Goal: Task Accomplishment & Management: Manage account settings

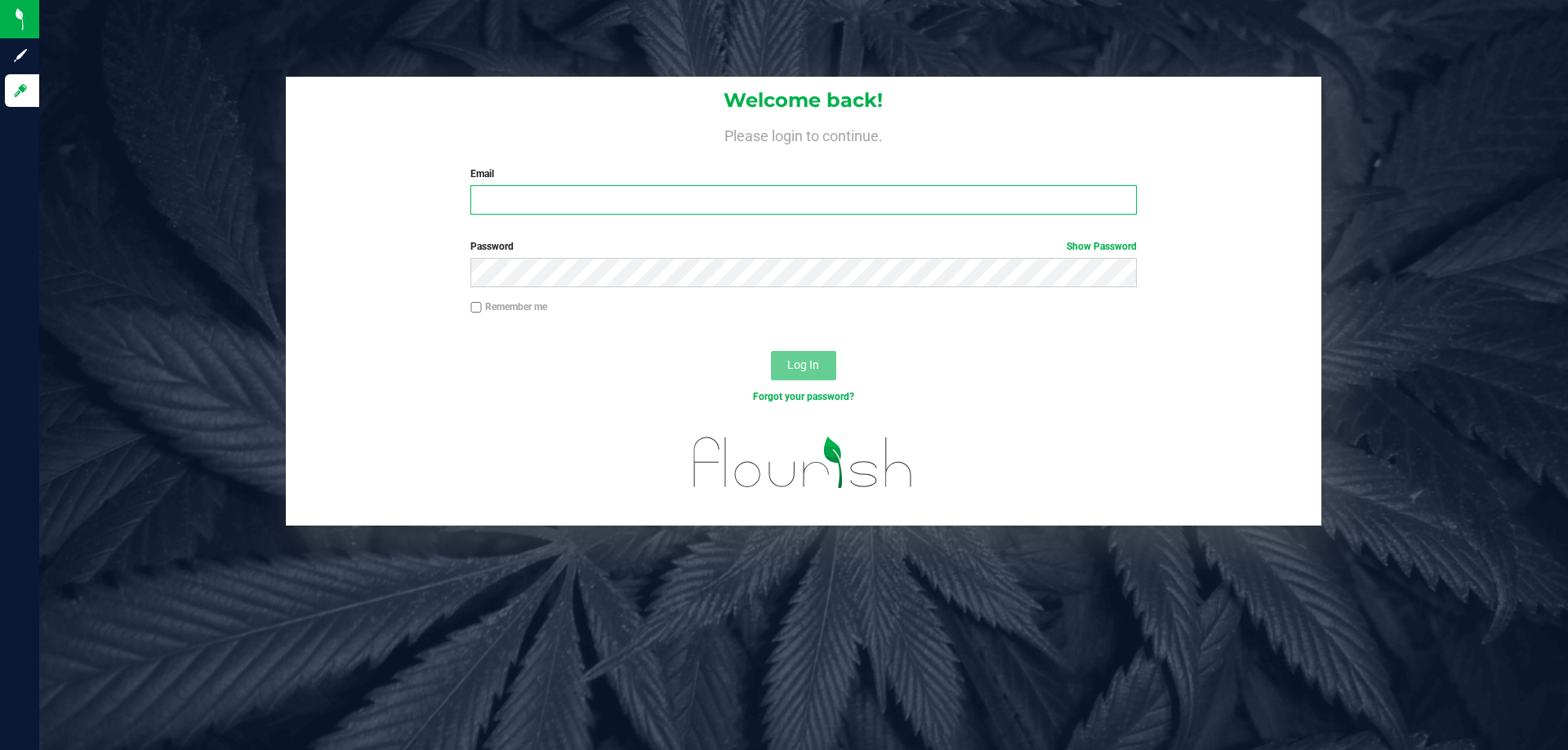
click at [520, 191] on input "Email" at bounding box center [802, 200] width 665 height 29
type input "[EMAIL_ADDRESS][DOMAIN_NAME]"
click at [771, 351] on button "Log In" at bounding box center [803, 365] width 66 height 29
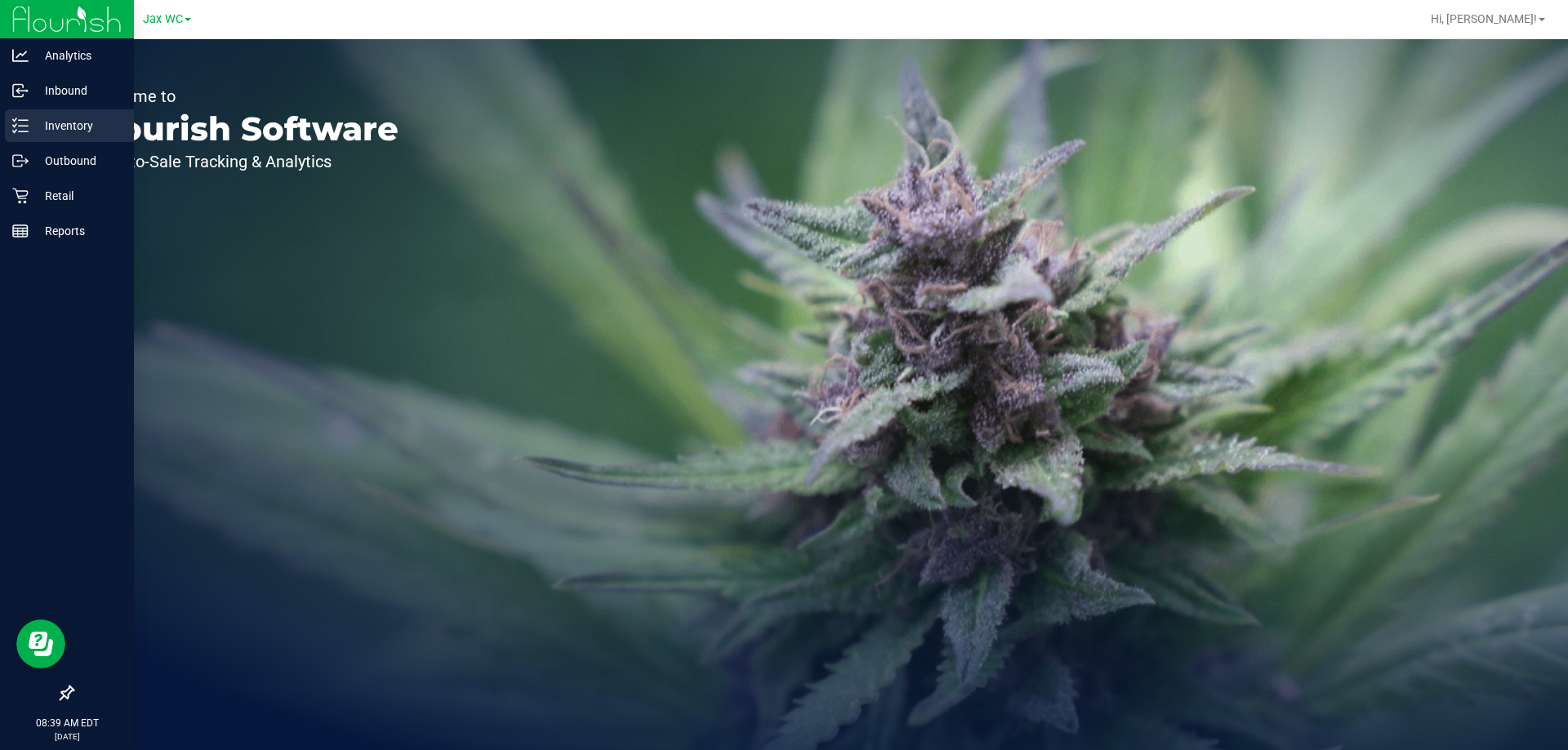
click at [47, 125] on p "Inventory" at bounding box center [77, 125] width 98 height 20
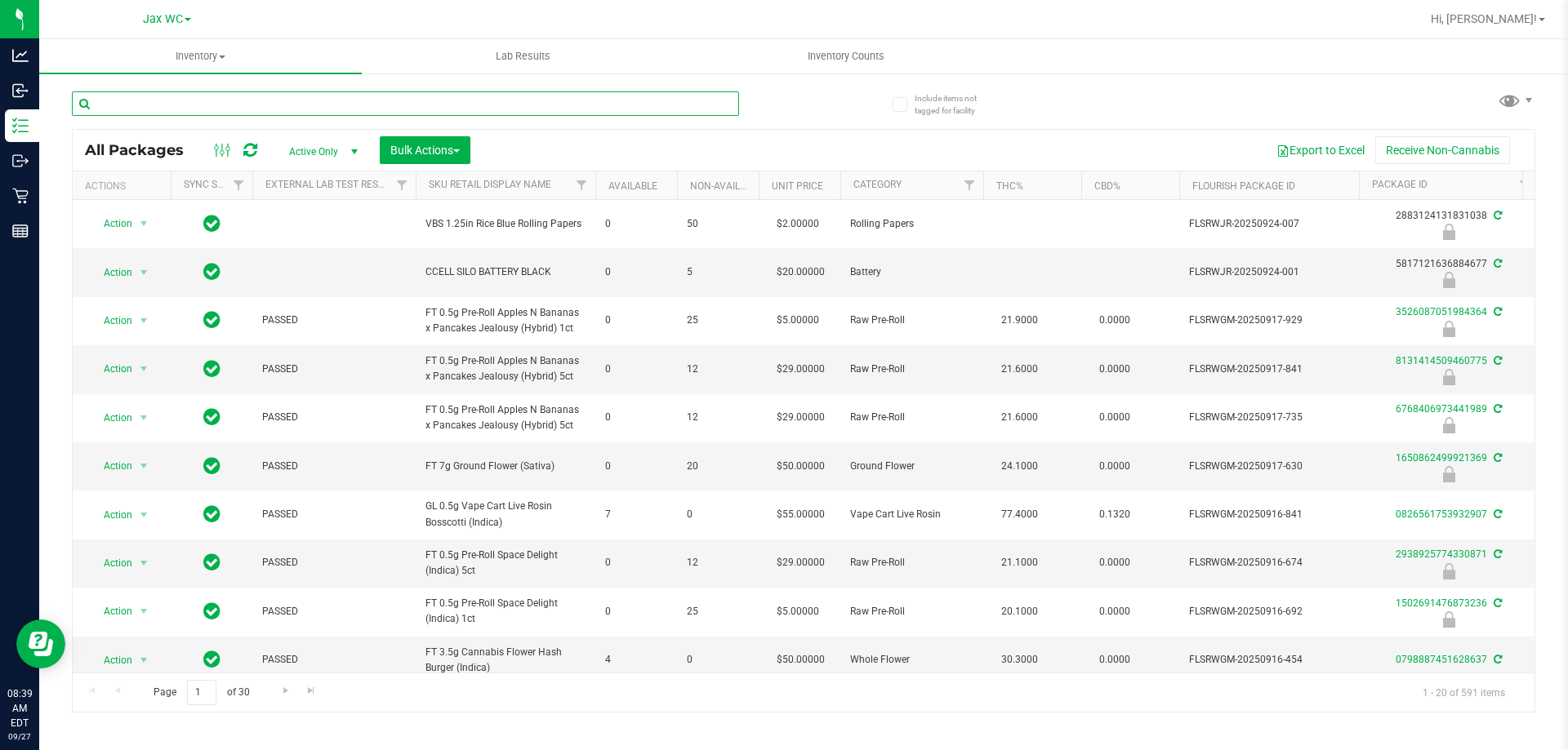
click at [371, 101] on input "text" at bounding box center [404, 103] width 667 height 24
type input "8503381696451536"
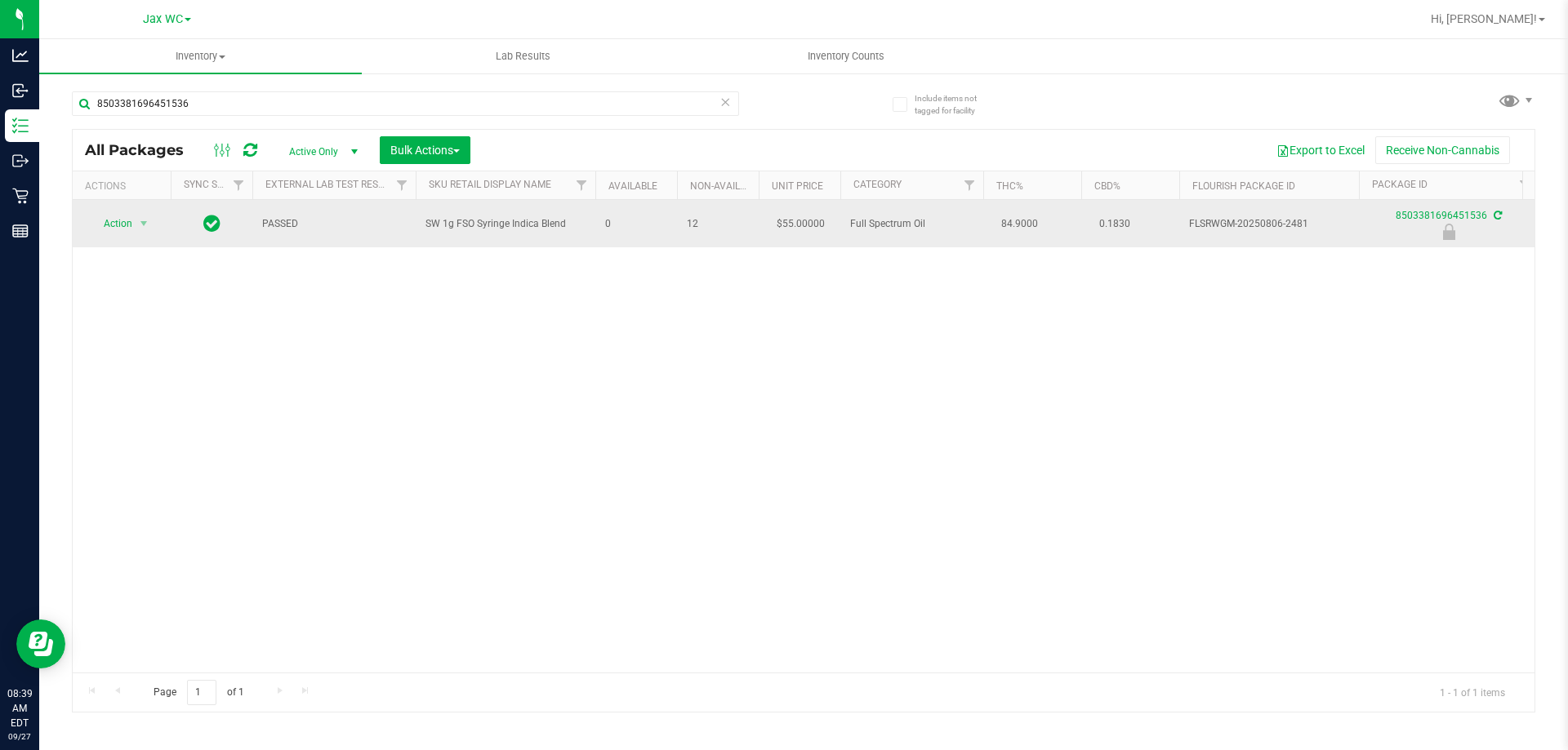
click at [129, 209] on td "Action Action Edit attributes Global inventory Locate package Package audit log…" at bounding box center [121, 223] width 98 height 47
click at [113, 220] on span "Action" at bounding box center [111, 223] width 44 height 23
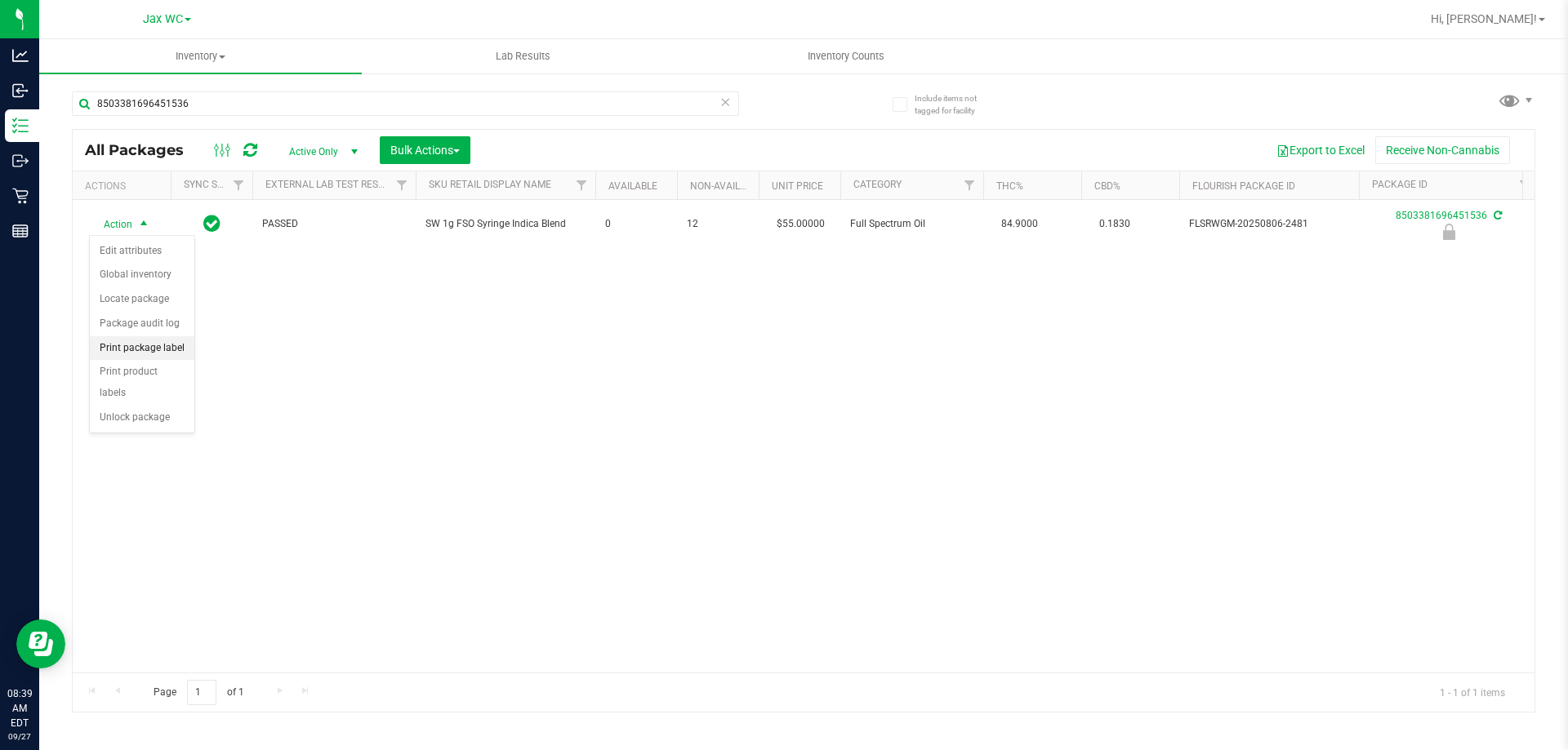
click at [151, 352] on li "Print package label" at bounding box center [142, 348] width 105 height 24
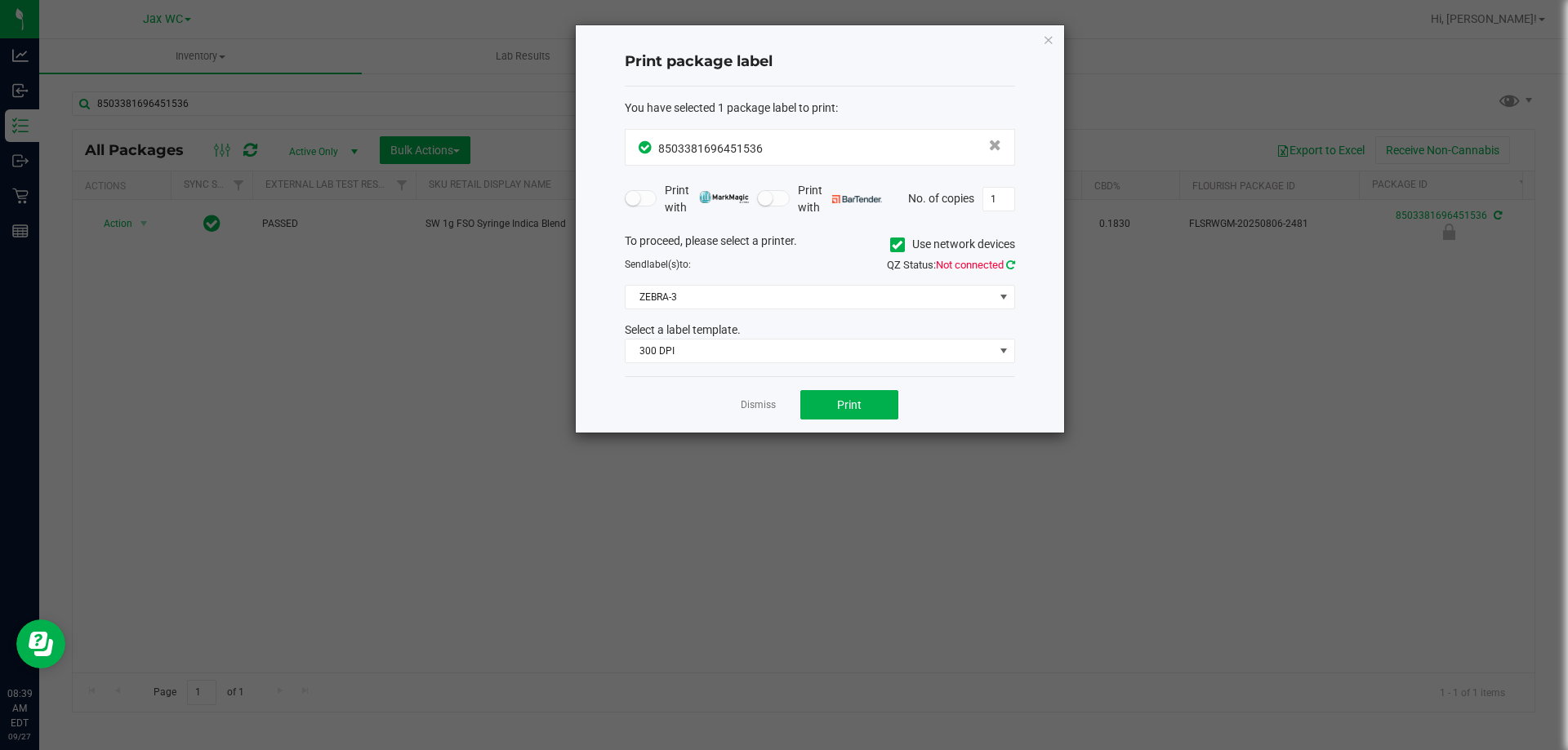
click at [1009, 267] on icon at bounding box center [1010, 264] width 9 height 11
click at [808, 302] on span "ZEBRA-3" at bounding box center [810, 297] width 368 height 23
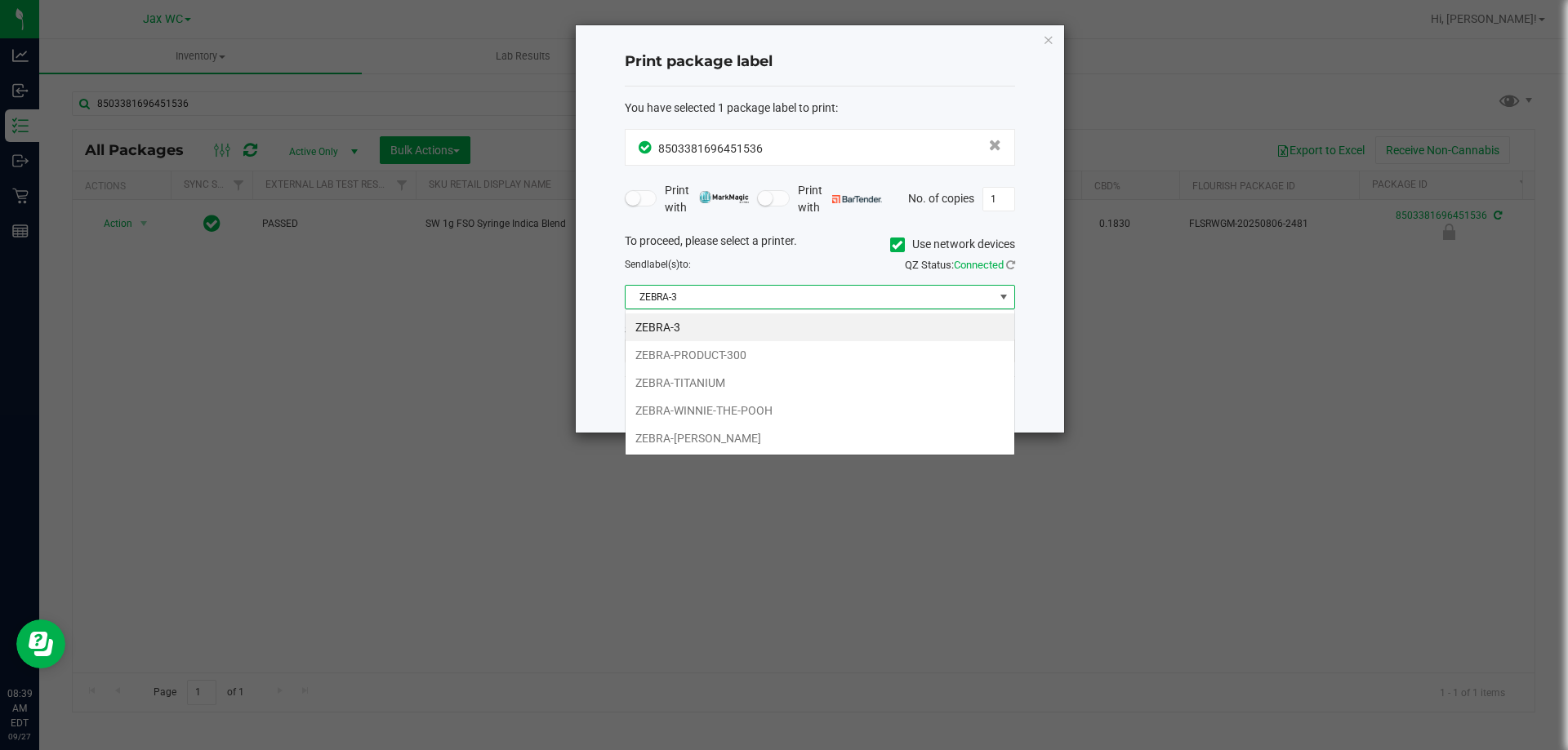
scroll to position [24, 390]
click at [716, 436] on li "ZEBRA-[PERSON_NAME]" at bounding box center [820, 438] width 389 height 27
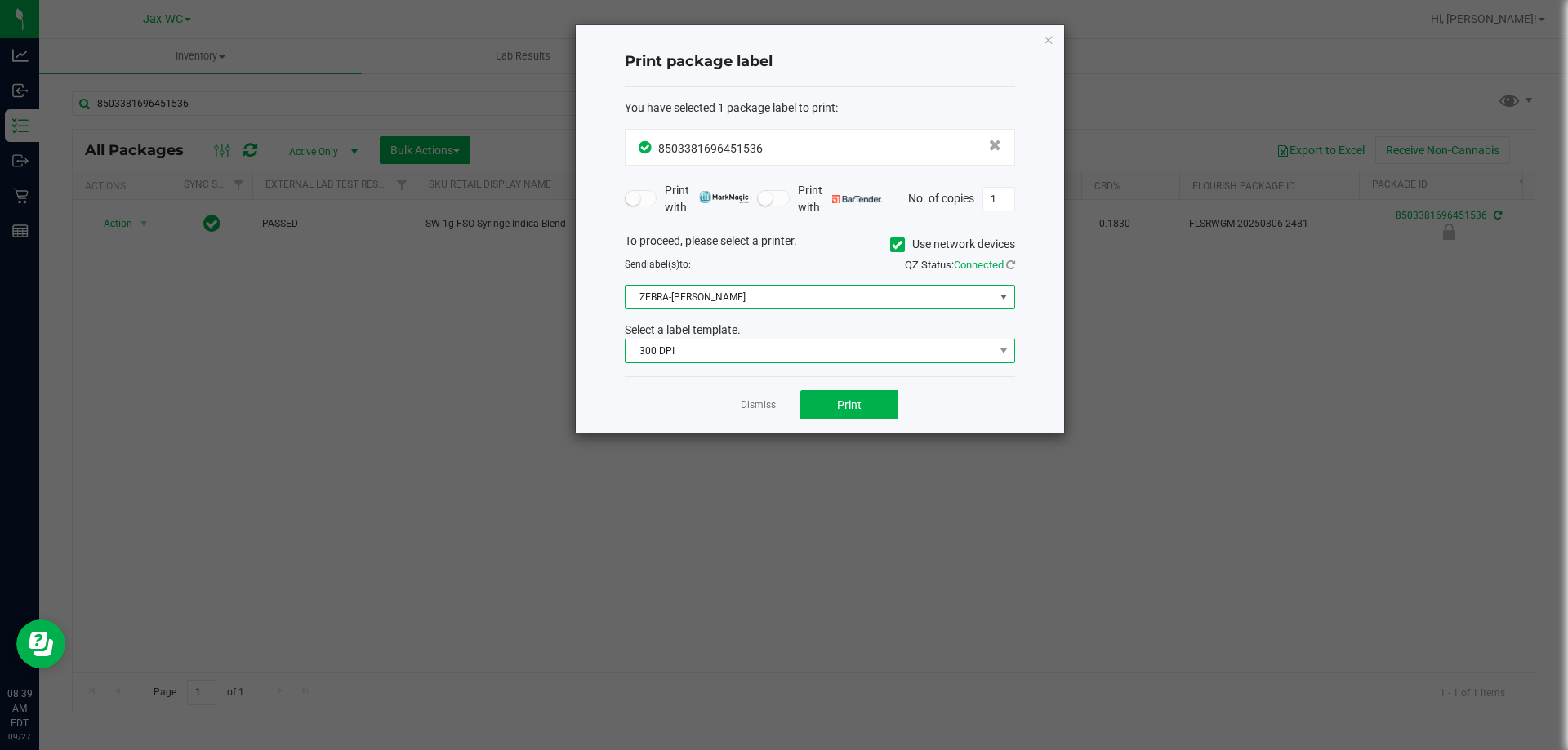
click at [742, 353] on span "300 DPI" at bounding box center [810, 351] width 368 height 23
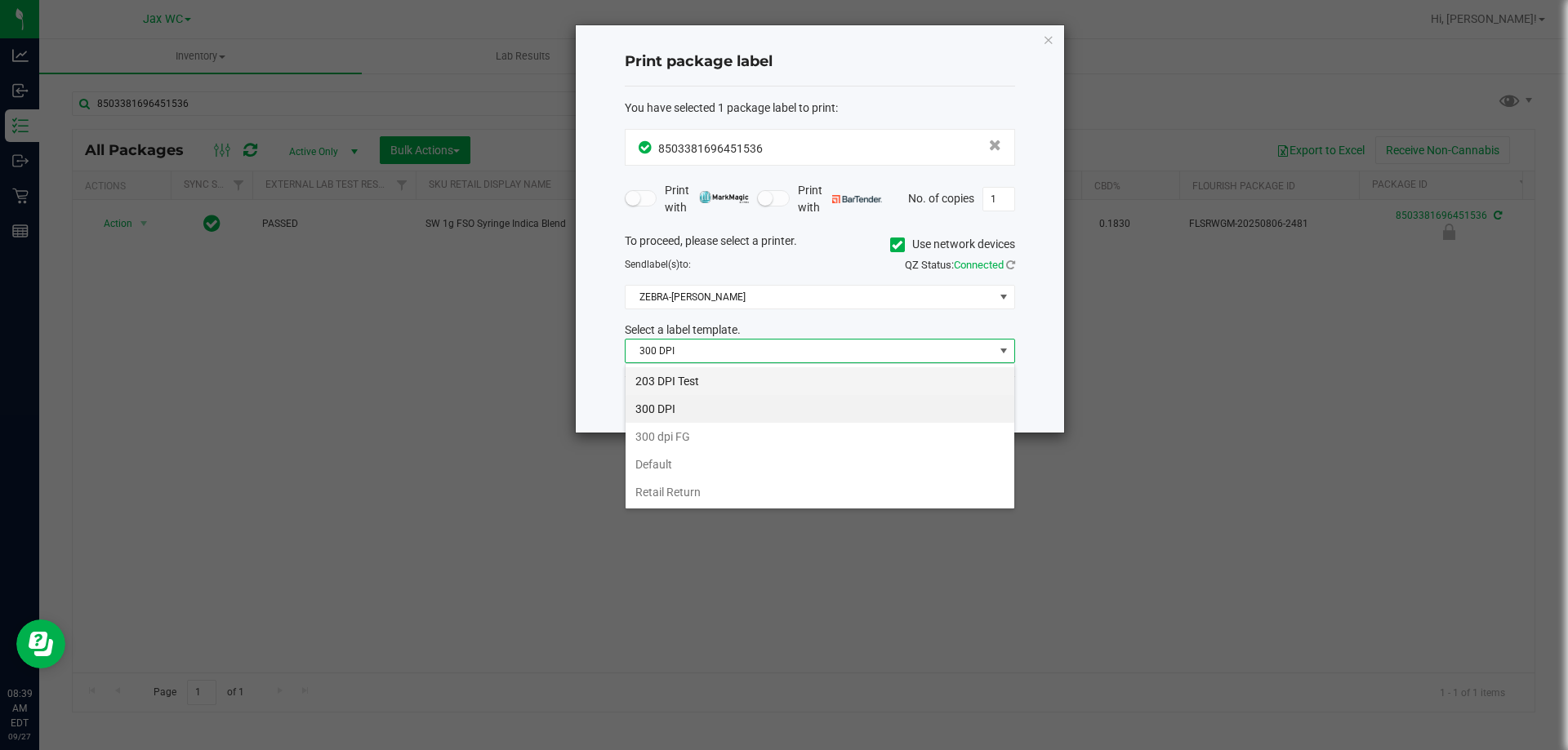
click at [718, 375] on li "203 DPI Test" at bounding box center [820, 381] width 389 height 27
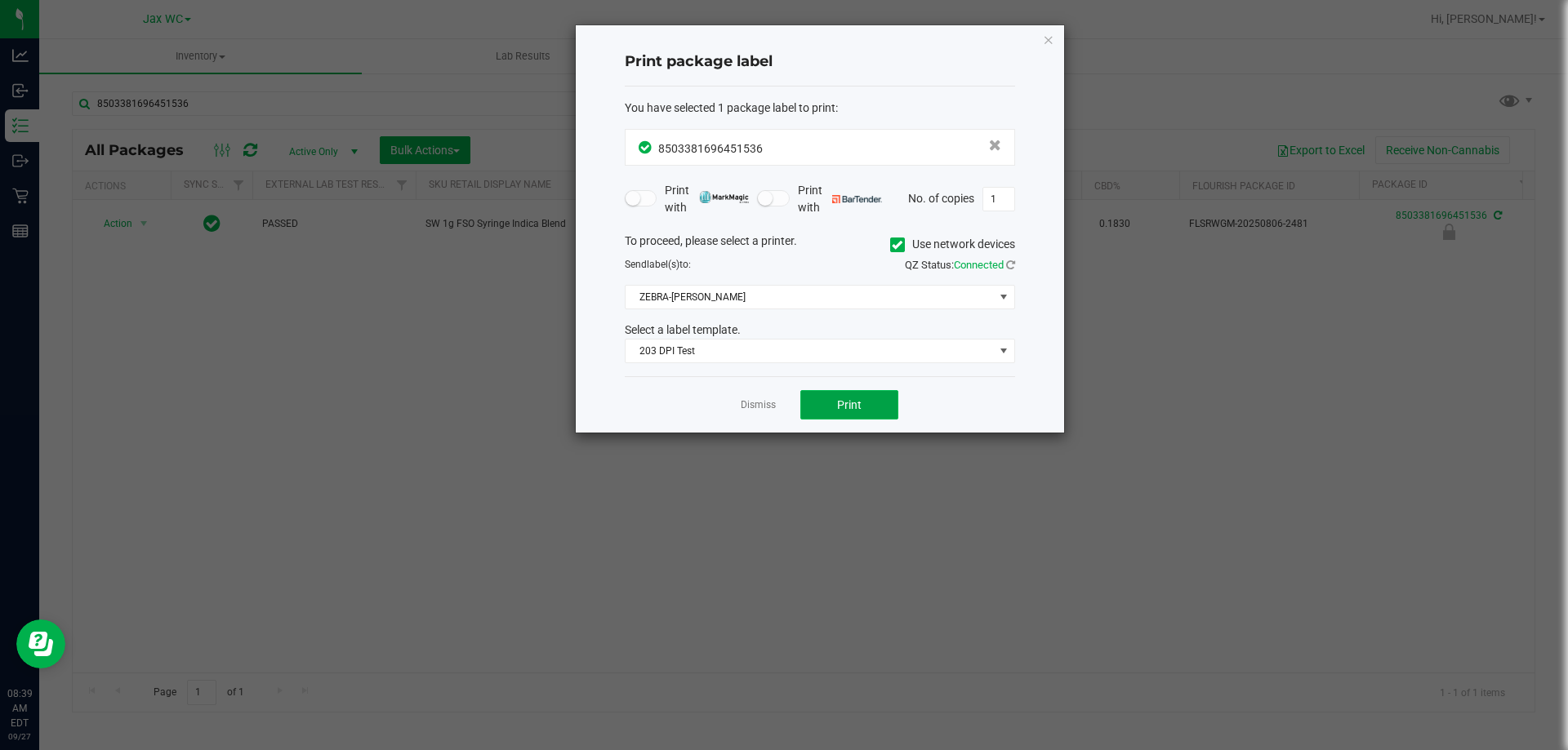
click at [846, 407] on span "Print" at bounding box center [848, 404] width 24 height 13
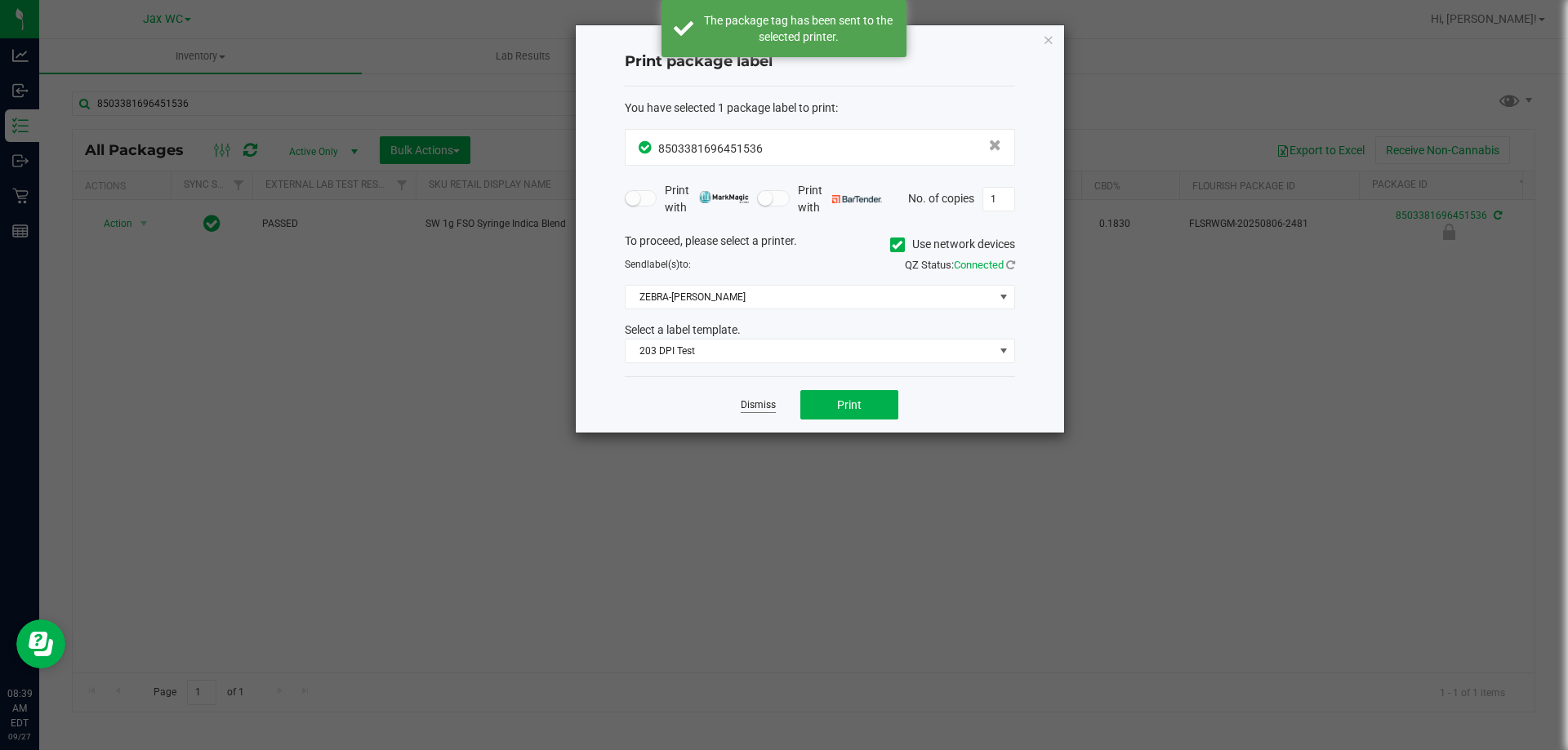
click at [771, 409] on link "Dismiss" at bounding box center [758, 405] width 35 height 14
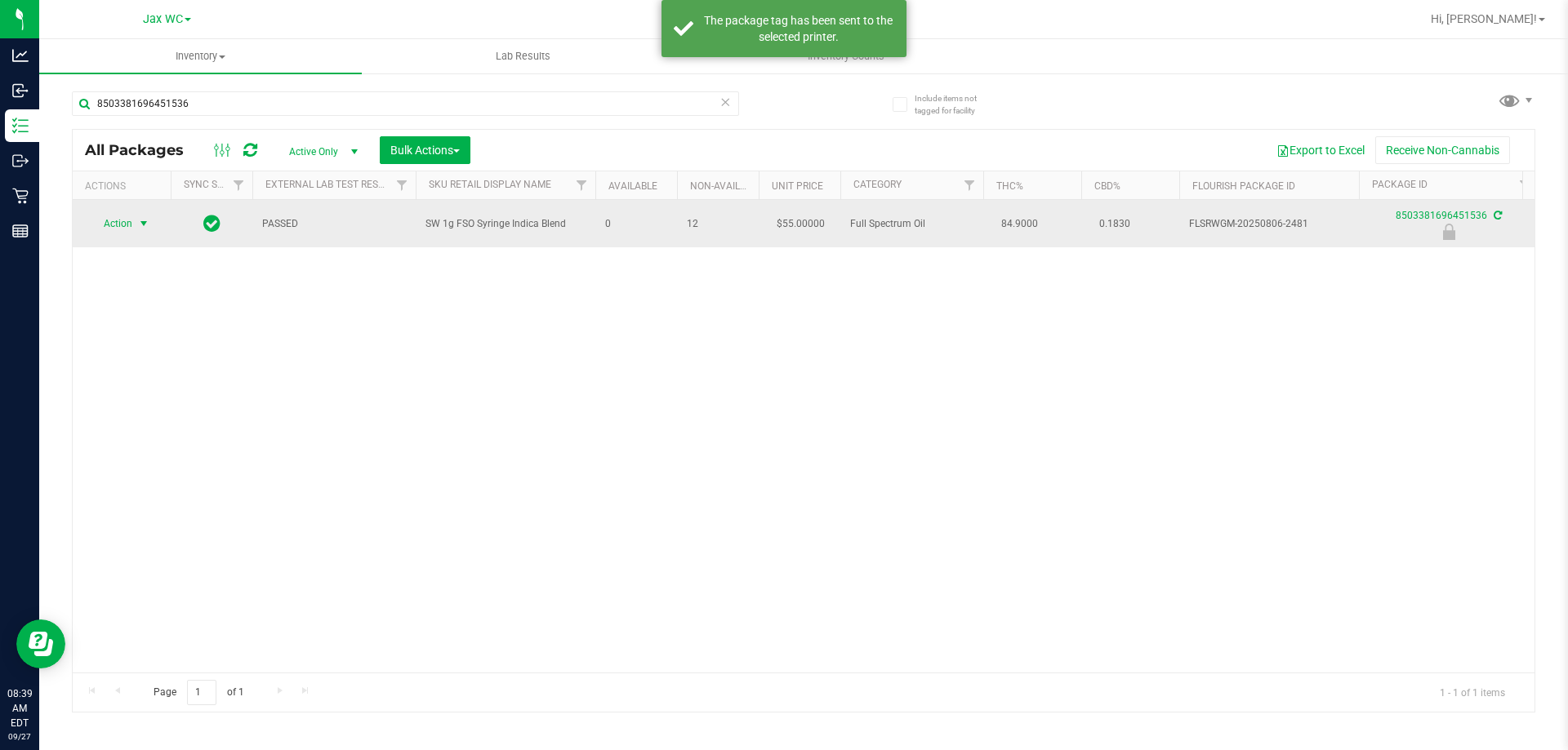
click at [91, 227] on span "Action" at bounding box center [111, 223] width 44 height 23
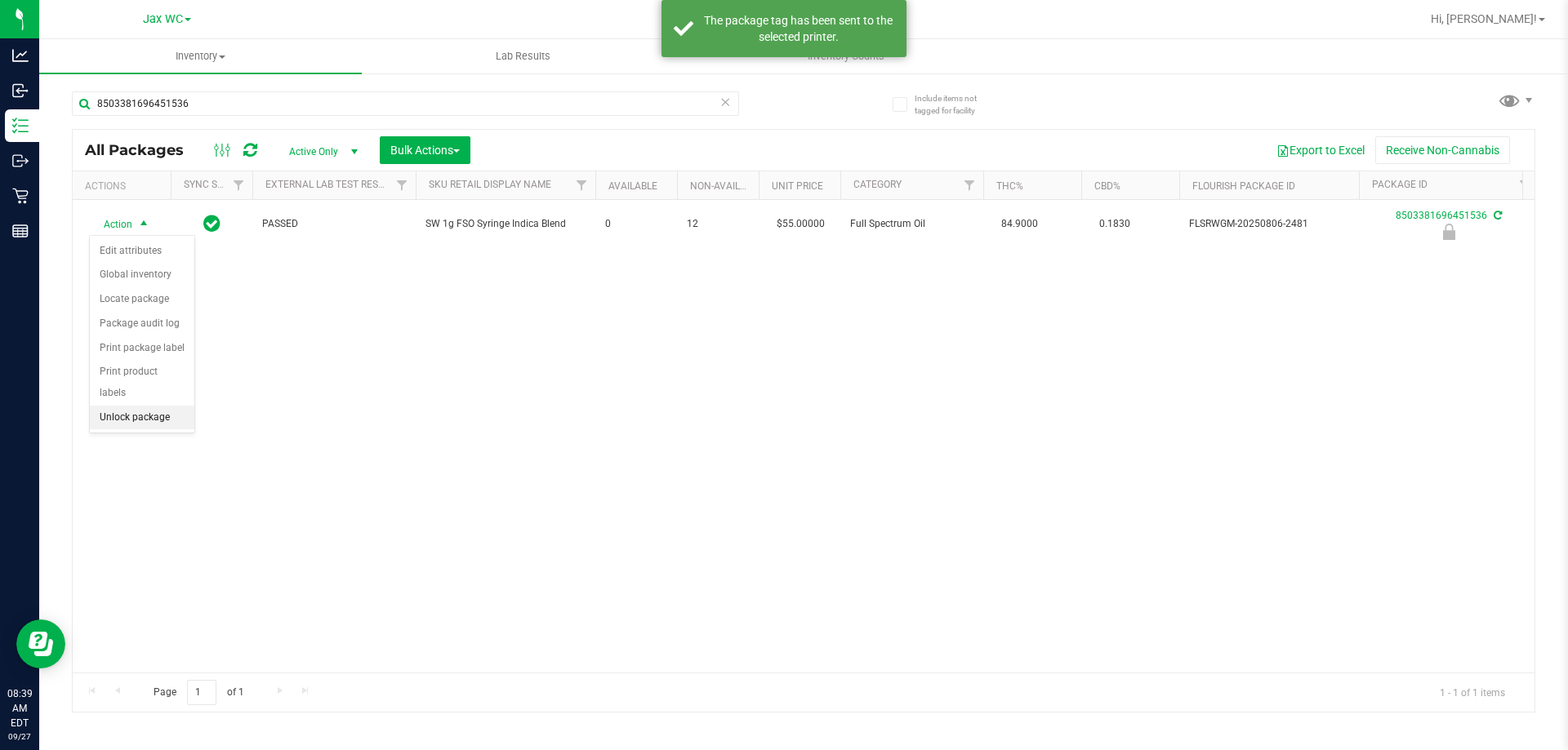
click at [168, 405] on li "Unlock package" at bounding box center [142, 417] width 105 height 24
